Goal: Find specific page/section: Find specific page/section

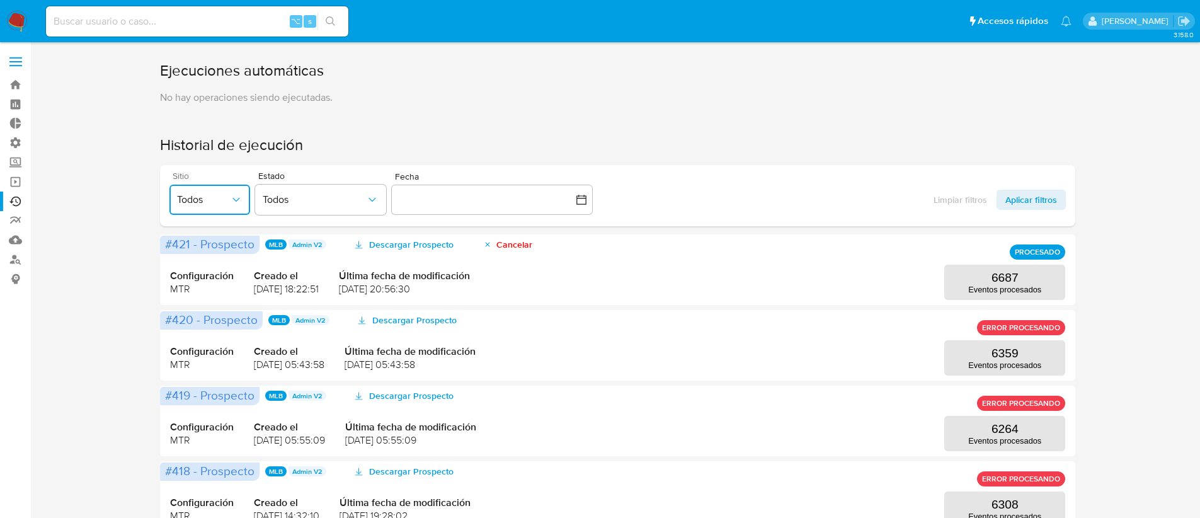
click at [212, 203] on span "Todos" at bounding box center [203, 199] width 53 height 13
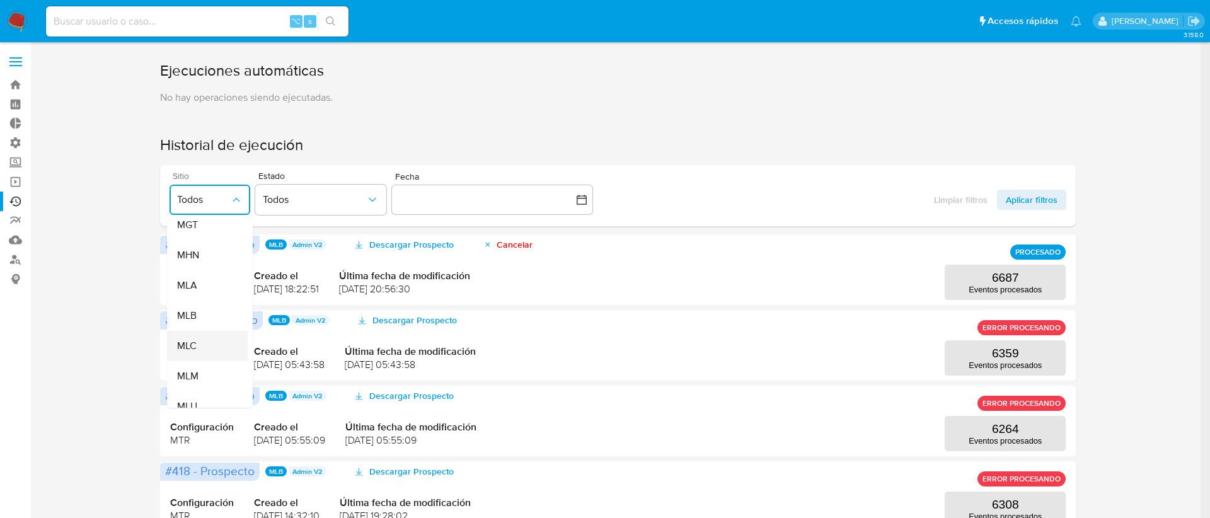
scroll to position [227, 0]
click at [211, 338] on div "MLC" at bounding box center [203, 339] width 53 height 30
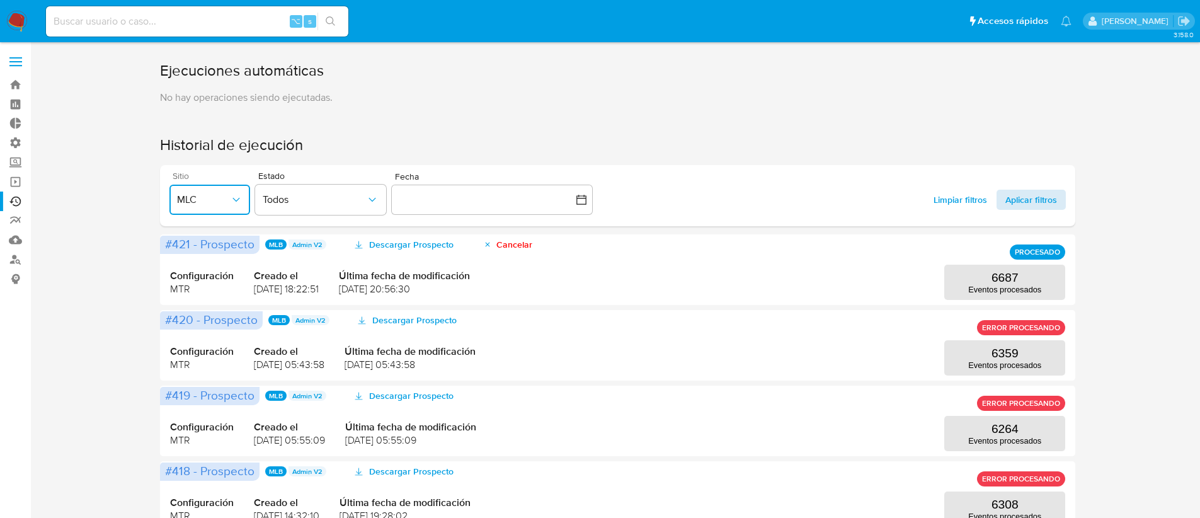
click at [1033, 195] on span "Aplicar filtros" at bounding box center [1032, 200] width 52 height 20
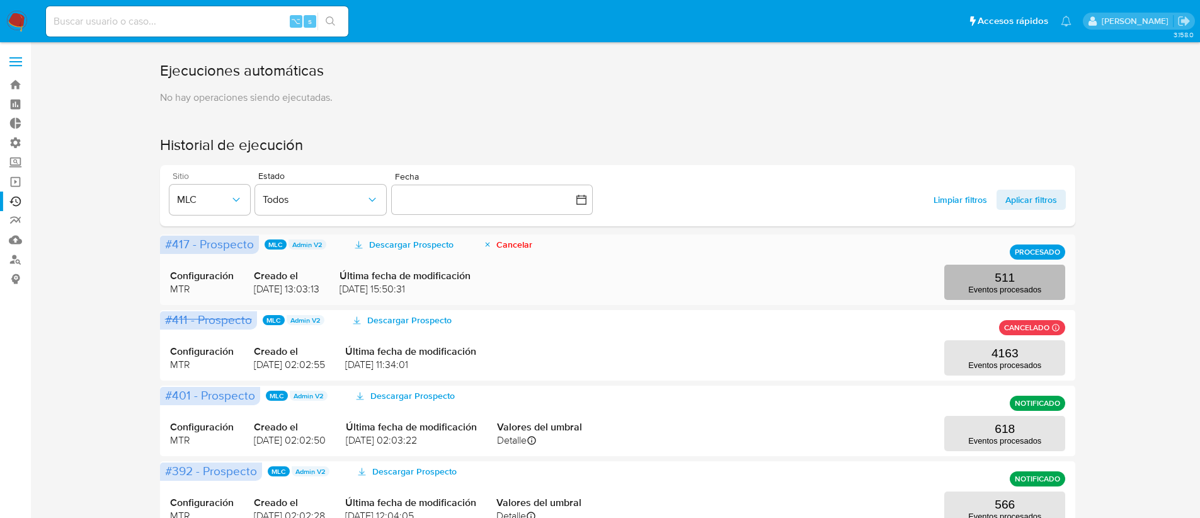
click at [993, 291] on p "Eventos procesados" at bounding box center [1005, 289] width 73 height 9
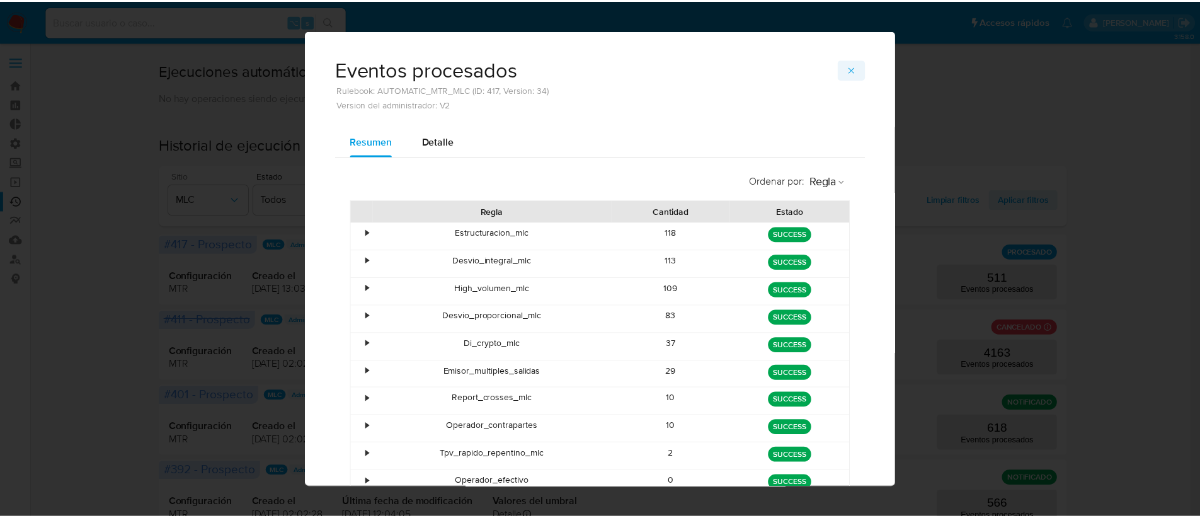
scroll to position [0, 0]
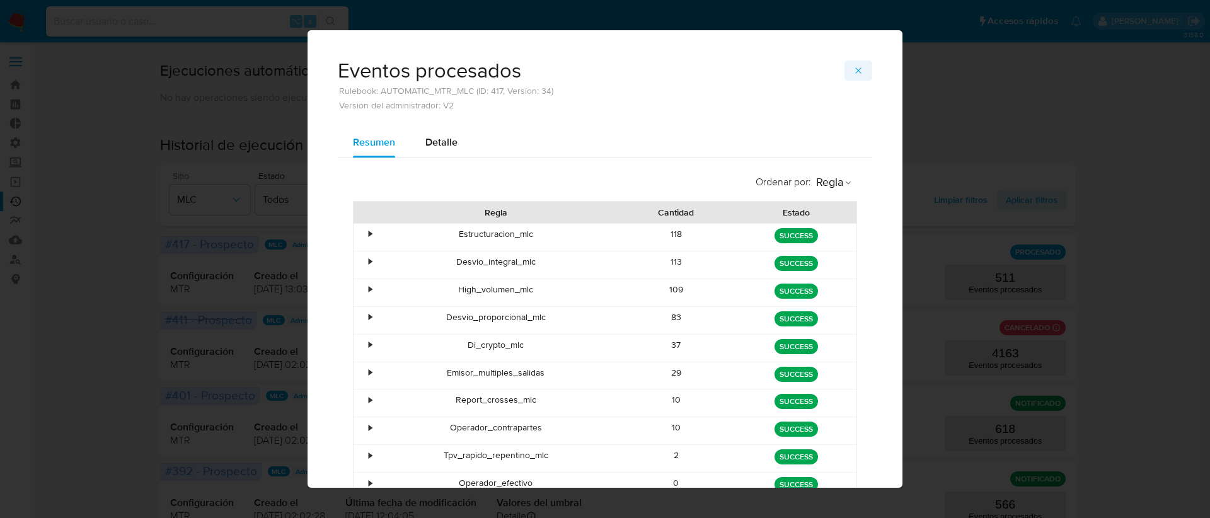
click at [855, 68] on icon "button" at bounding box center [858, 70] width 6 height 6
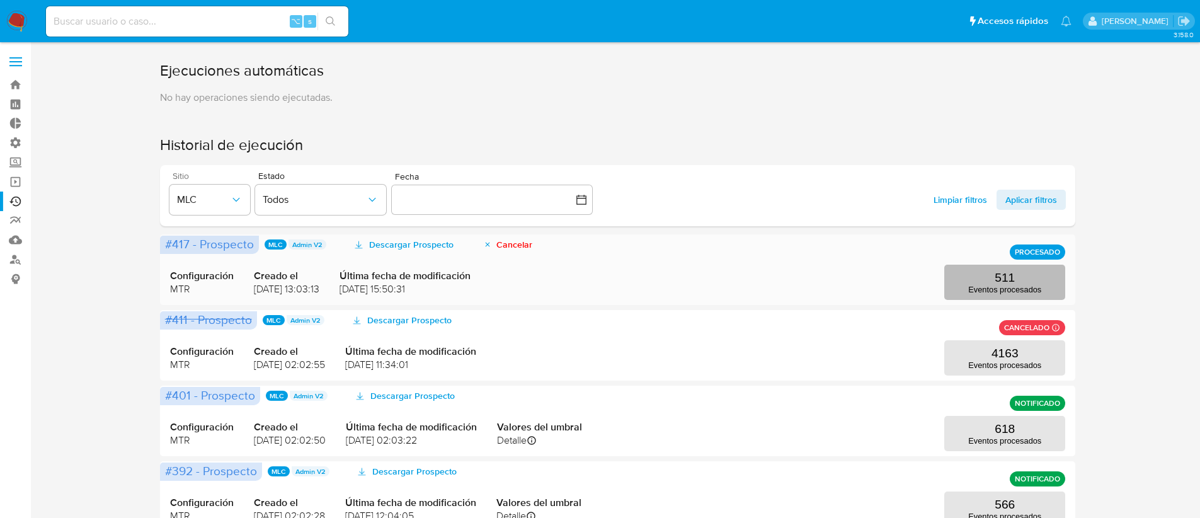
click at [982, 267] on button "511 Eventos procesados" at bounding box center [1005, 282] width 121 height 35
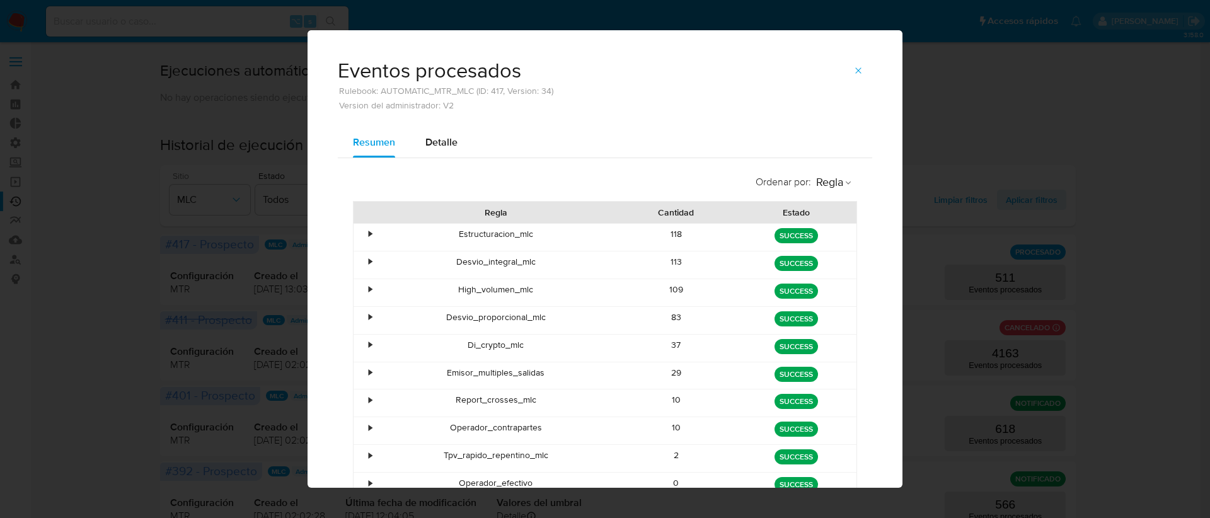
click at [359, 235] on div "•" at bounding box center [365, 237] width 22 height 27
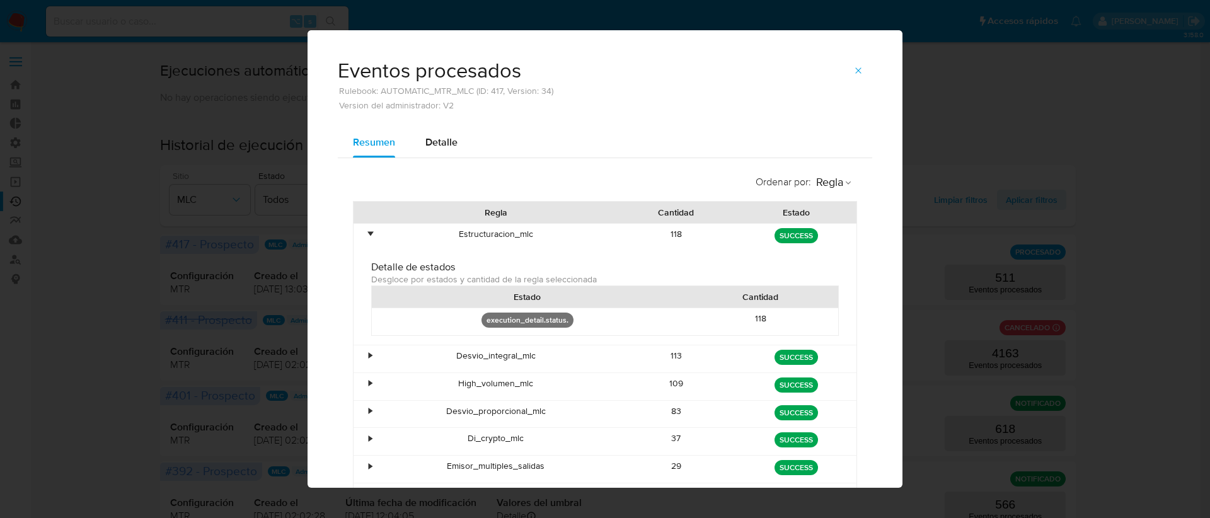
click at [359, 235] on div "•" at bounding box center [365, 237] width 22 height 27
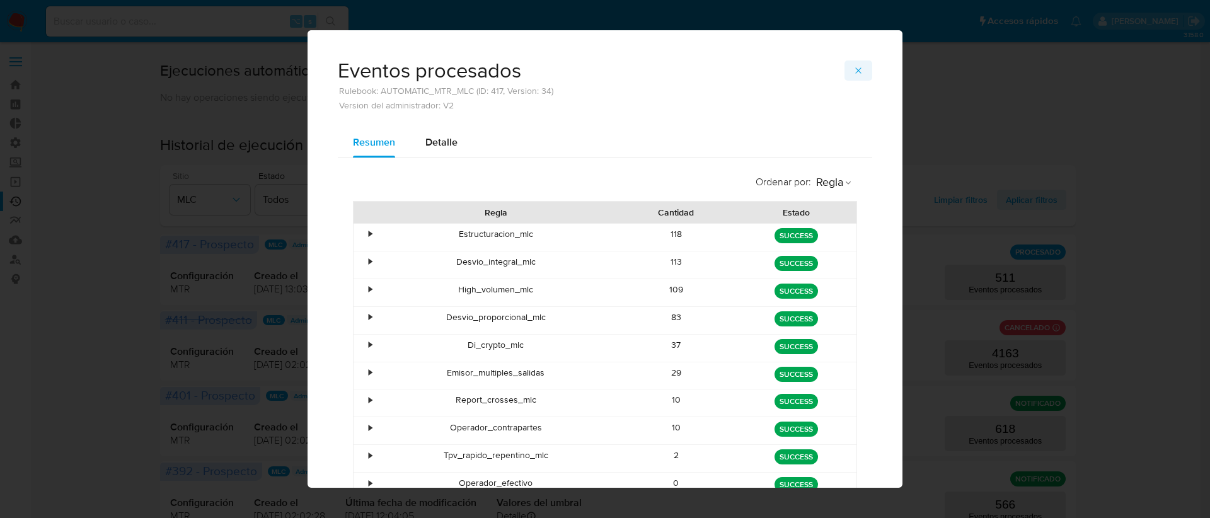
click at [853, 69] on icon "button" at bounding box center [858, 71] width 10 height 10
